Goal: Task Accomplishment & Management: Complete application form

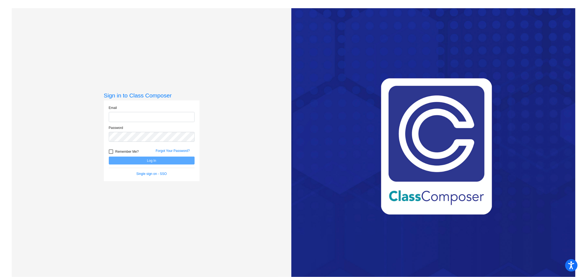
type input "[EMAIL_ADDRESS][PERSON_NAME][DOMAIN_NAME]"
click at [156, 159] on button "Log In" at bounding box center [152, 160] width 86 height 8
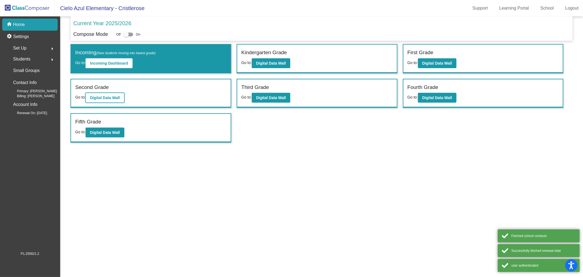
click at [107, 94] on button "Digital Data Wall" at bounding box center [105, 98] width 39 height 10
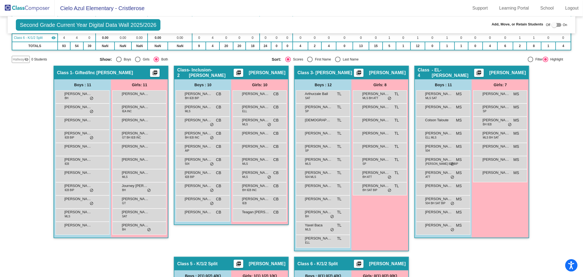
scroll to position [121, 0]
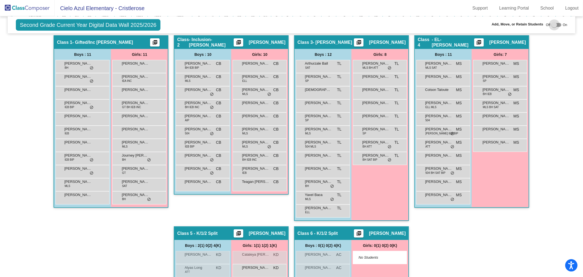
click at [552, 26] on div at bounding box center [554, 24] width 5 height 5
checkbox input "true"
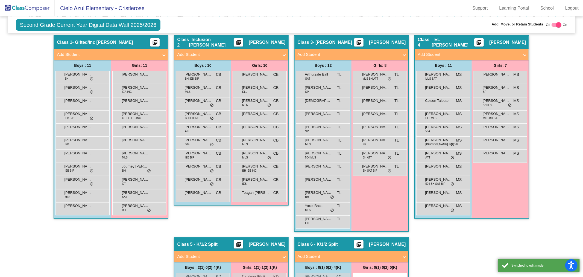
click at [524, 53] on span at bounding box center [525, 54] width 2 height 6
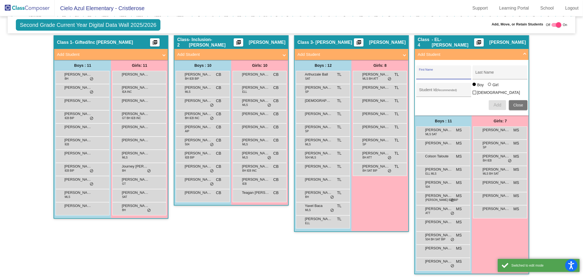
click at [448, 74] on input "First Name" at bounding box center [443, 74] width 49 height 4
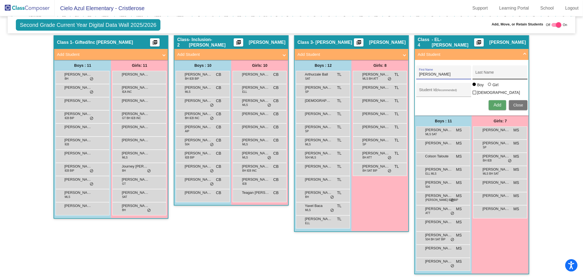
type input "[PERSON_NAME]"
click at [491, 74] on input "Last Name" at bounding box center [500, 74] width 49 height 4
type input "[PERSON_NAME]"
click at [488, 86] on div at bounding box center [489, 84] width 3 height 3
click at [490, 87] on input "Girl" at bounding box center [490, 87] width 0 height 0
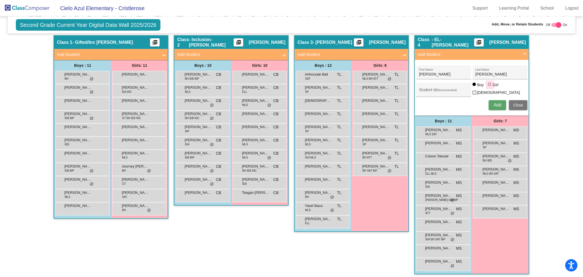
radio input "true"
click at [495, 103] on span "Add" at bounding box center [498, 105] width 8 height 5
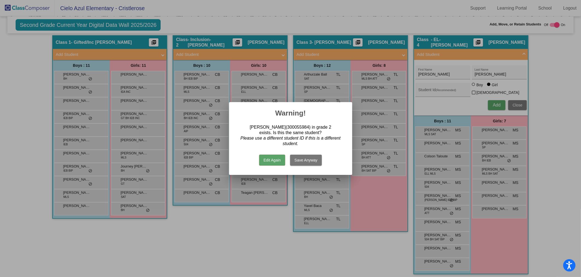
click at [308, 162] on button "Save Anyway" at bounding box center [306, 160] width 32 height 11
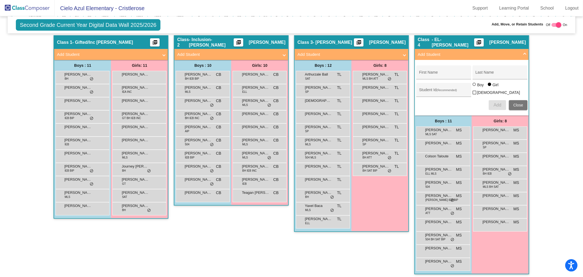
click at [540, 121] on div "Hallway - Hallway Class picture_as_pdf Add Student First Name Last Name Student…" at bounding box center [292, 218] width 560 height 367
click at [524, 53] on span at bounding box center [525, 54] width 2 height 6
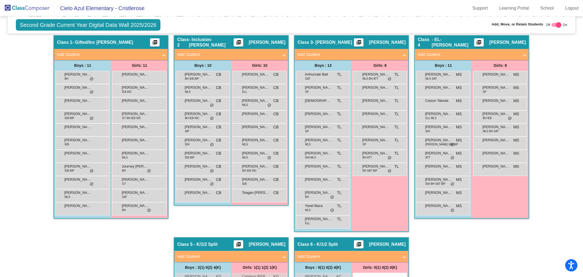
click at [42, 7] on img at bounding box center [27, 8] width 55 height 16
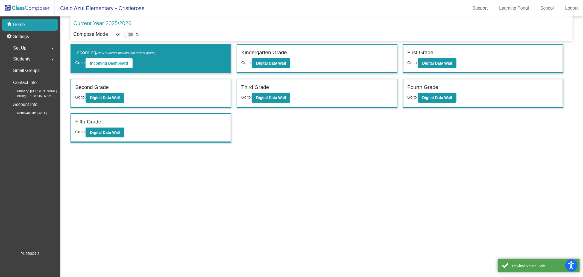
click at [25, 57] on span "Students" at bounding box center [21, 59] width 17 height 8
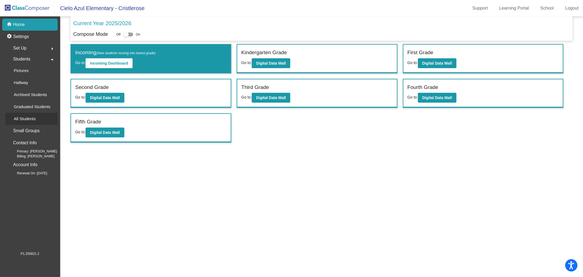
click at [18, 118] on p "All Students" at bounding box center [25, 118] width 22 height 7
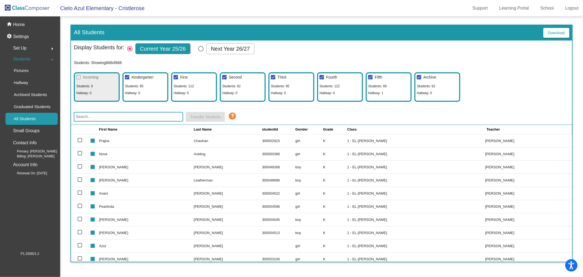
click at [86, 117] on input "text" at bounding box center [128, 117] width 109 height 10
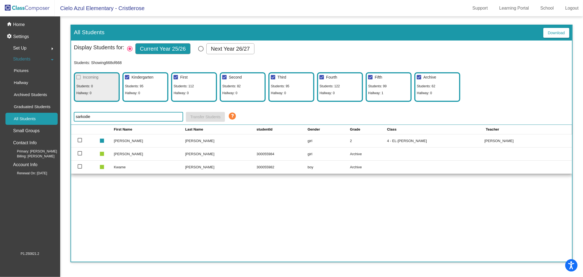
type input "sarkodie"
drag, startPoint x: 80, startPoint y: 165, endPoint x: 80, endPoint y: 162, distance: 3.3
click at [80, 165] on div at bounding box center [80, 166] width 4 height 4
click at [80, 169] on input "select row 663" at bounding box center [80, 169] width 0 height 0
checkbox input "true"
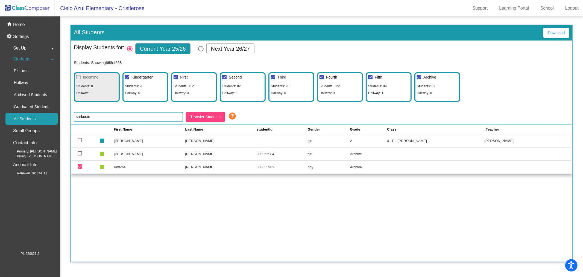
click at [78, 153] on div at bounding box center [80, 153] width 4 height 4
click at [80, 155] on input "select row 662" at bounding box center [80, 155] width 0 height 0
checkbox input "true"
click at [30, 95] on p "Archived Students" at bounding box center [30, 94] width 33 height 7
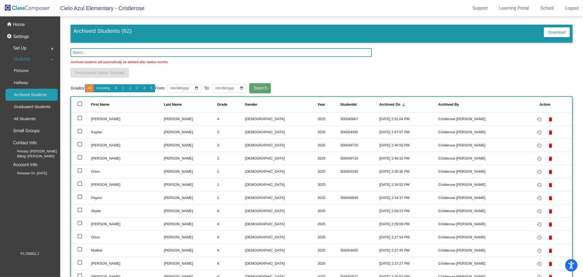
click at [80, 102] on div at bounding box center [80, 103] width 4 height 4
click at [80, 106] on input "deselect all" at bounding box center [80, 106] width 0 height 0
checkbox input "true"
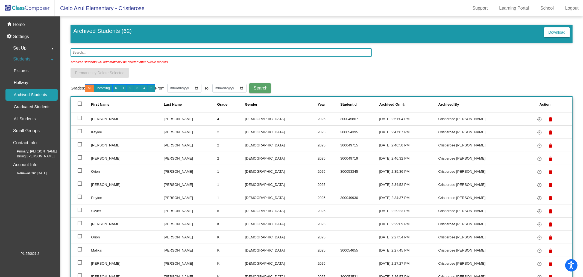
checkbox input "true"
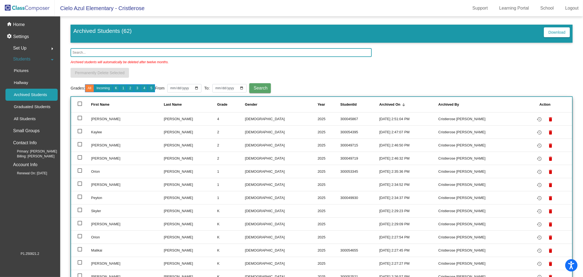
checkbox input "true"
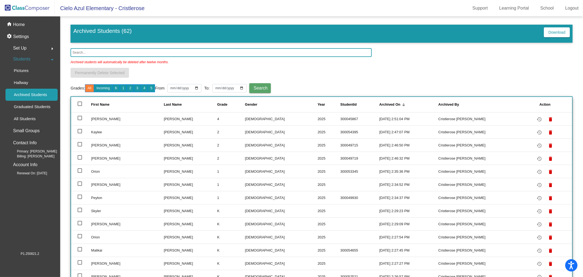
checkbox input "true"
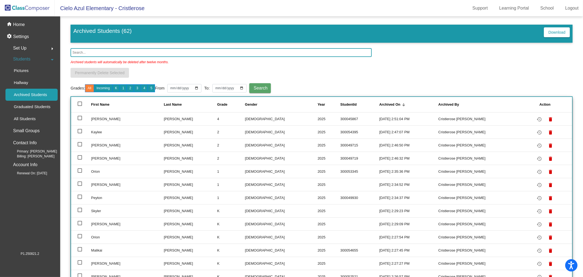
checkbox input "true"
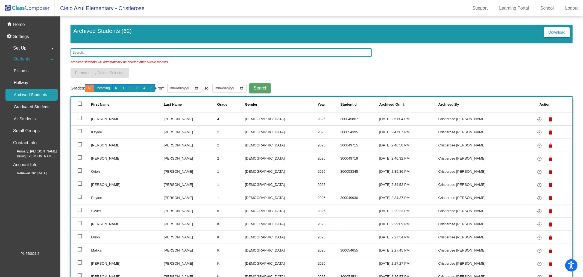
checkbox input "true"
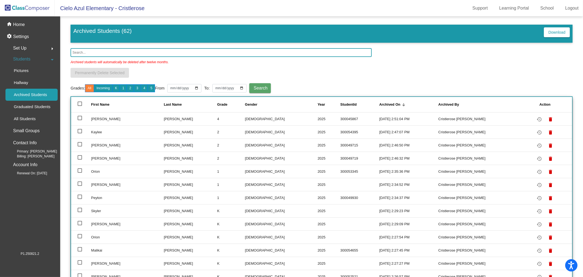
checkbox input "true"
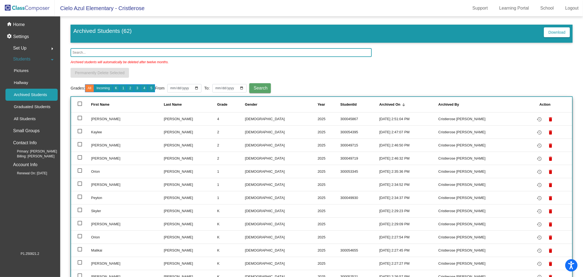
checkbox input "true"
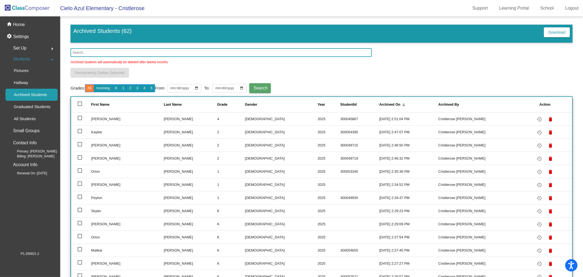
checkbox input "true"
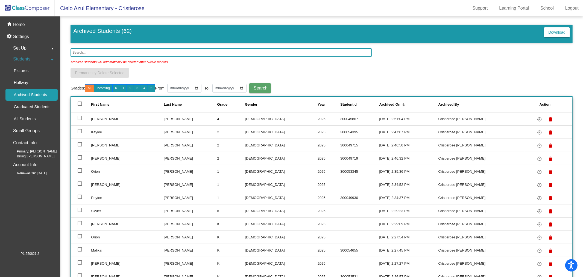
checkbox input "true"
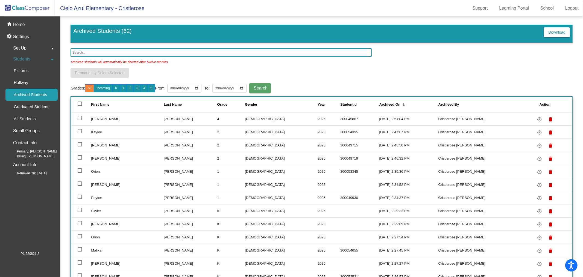
checkbox input "true"
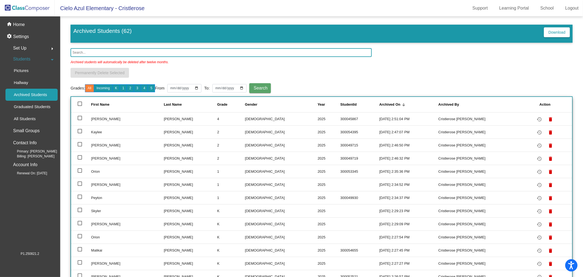
checkbox input "true"
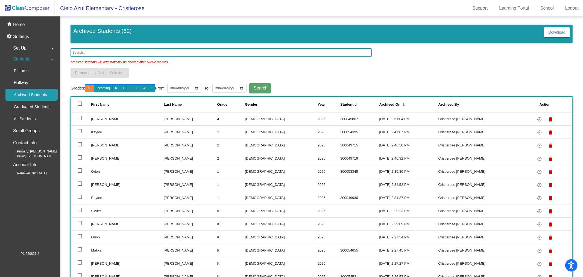
checkbox input "true"
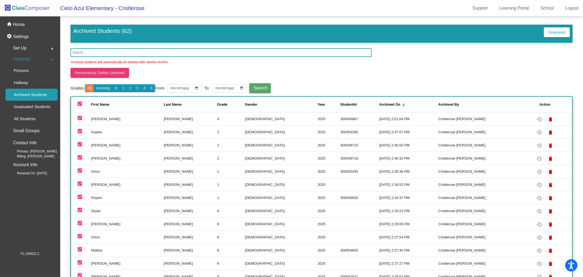
click at [104, 73] on span "Permanently Delete Selected" at bounding box center [100, 73] width 50 height 4
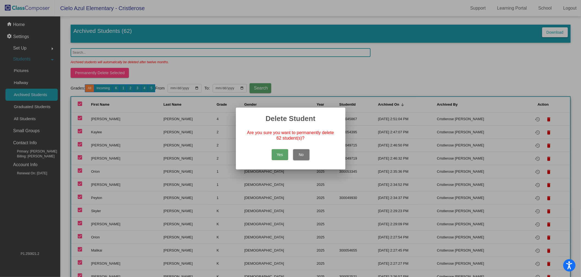
click at [280, 155] on button "Yes" at bounding box center [280, 154] width 16 height 11
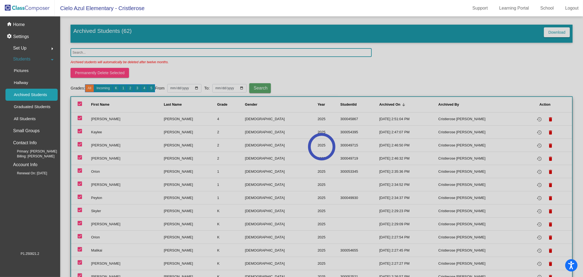
checkbox input "false"
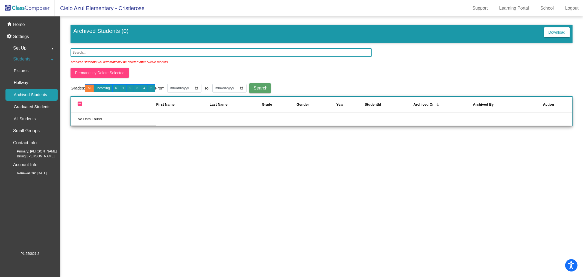
click at [234, 184] on mat-sidenav-content "Archived Students (0) Download Archived students will automatically be deleted …" at bounding box center [321, 146] width 523 height 260
click at [25, 8] on img at bounding box center [27, 8] width 55 height 16
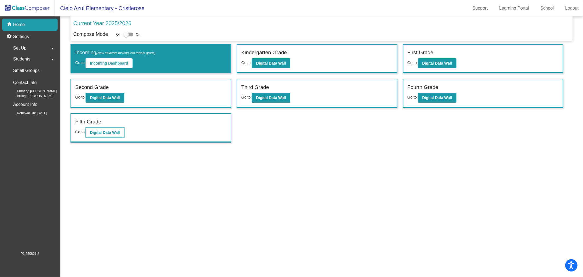
click at [110, 134] on button "Digital Data Wall" at bounding box center [105, 132] width 39 height 10
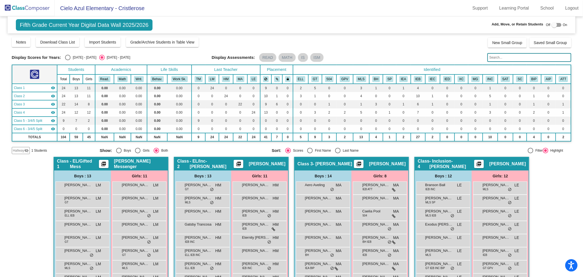
click at [18, 6] on img at bounding box center [27, 8] width 55 height 16
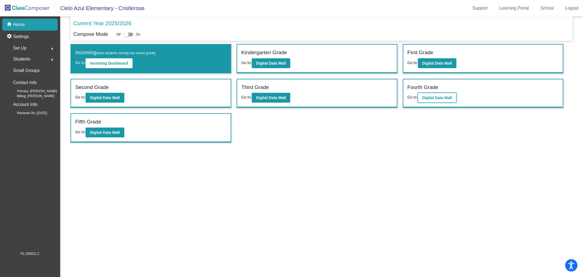
click at [434, 99] on b "Digital Data Wall" at bounding box center [438, 97] width 30 height 4
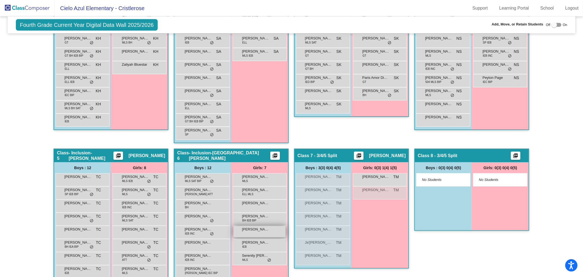
scroll to position [289, 0]
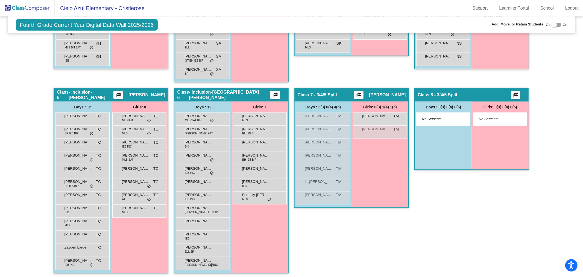
click at [483, 217] on div "Class 8 - 3/4/5 Split picture_as_pdf Add Student First Name Last Name Student I…" at bounding box center [472, 183] width 115 height 191
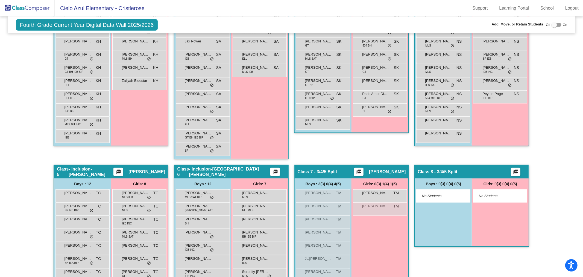
scroll to position [274, 0]
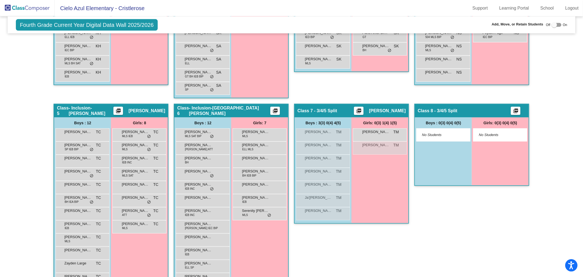
click at [553, 27] on div at bounding box center [554, 24] width 5 height 5
checkbox input "true"
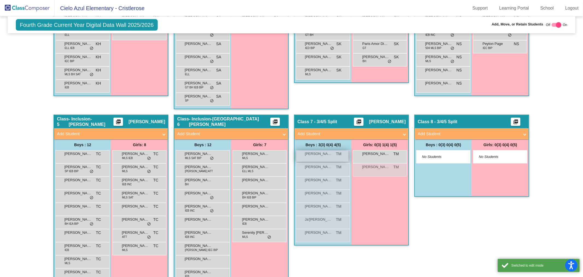
scroll to position [284, 0]
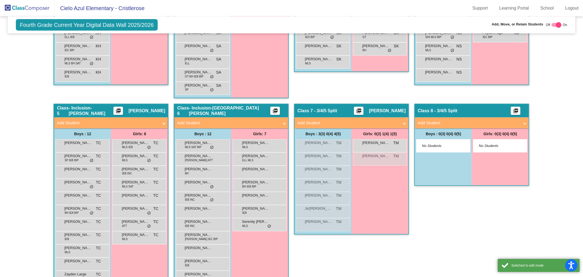
click at [284, 121] on span at bounding box center [284, 123] width 2 height 6
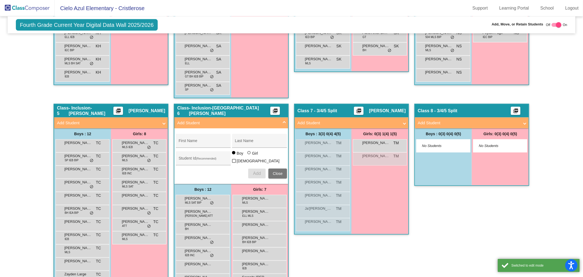
drag, startPoint x: 478, startPoint y: 224, endPoint x: 477, endPoint y: 221, distance: 2.8
click at [478, 222] on div "Class 8 - 3/4/5 Split picture_as_pdf Add Student First Name Last Name Student I…" at bounding box center [472, 232] width 115 height 257
click at [277, 171] on span "Close" at bounding box center [278, 173] width 10 height 4
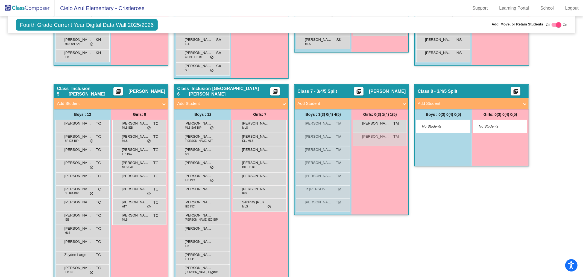
scroll to position [311, 0]
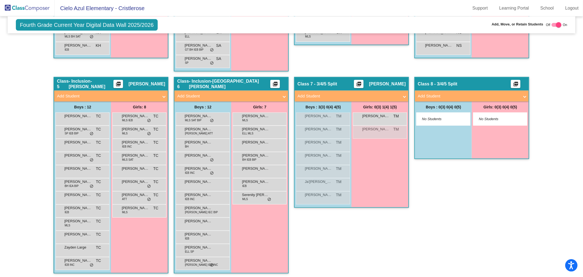
click at [283, 96] on span at bounding box center [284, 96] width 2 height 6
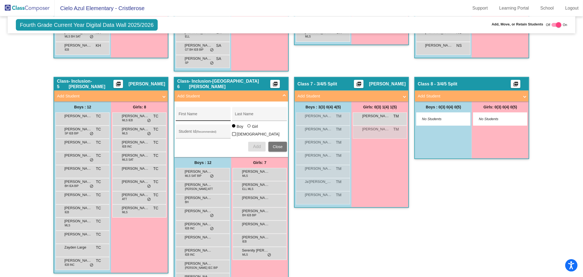
click at [203, 114] on input "First Name" at bounding box center [203, 116] width 49 height 4
type input "Kwame"
click at [249, 114] on input "Last Name" at bounding box center [259, 116] width 49 height 4
type input "[PERSON_NAME]"
click at [253, 146] on span "Add" at bounding box center [257, 146] width 8 height 5
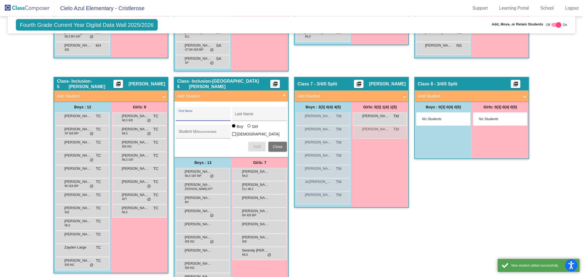
click at [277, 93] on mat-panel-title "Add Student" at bounding box center [228, 96] width 102 height 6
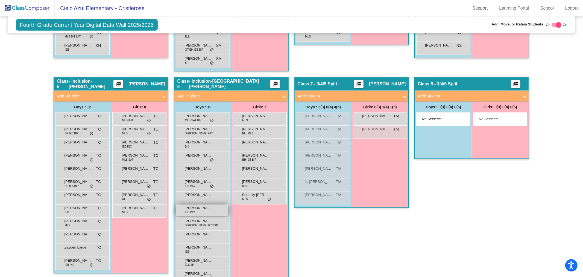
scroll to position [324, 0]
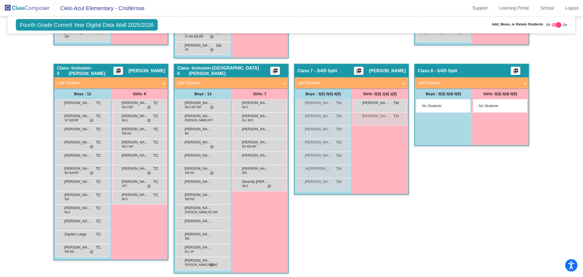
click at [464, 227] on div "Class 8 - 3/4/5 Split picture_as_pdf Add Student First Name Last Name Student I…" at bounding box center [472, 171] width 115 height 215
